Goal: Information Seeking & Learning: Learn about a topic

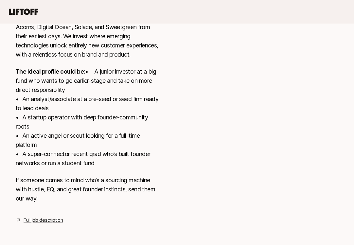
scroll to position [221, 0]
click at [49, 224] on link "Full job description" at bounding box center [43, 220] width 39 height 8
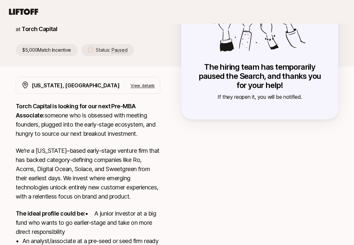
scroll to position [58, 0]
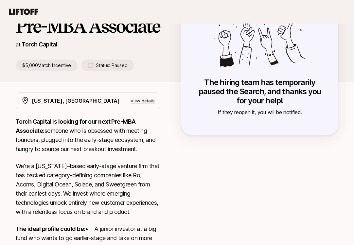
click at [58, 63] on p "$5,000 Match Incentive" at bounding box center [47, 66] width 62 height 12
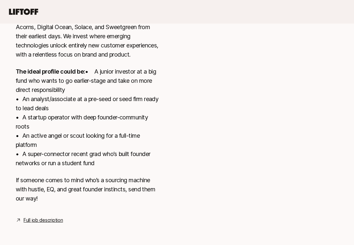
scroll to position [0, 0]
